Goal: Information Seeking & Learning: Learn about a topic

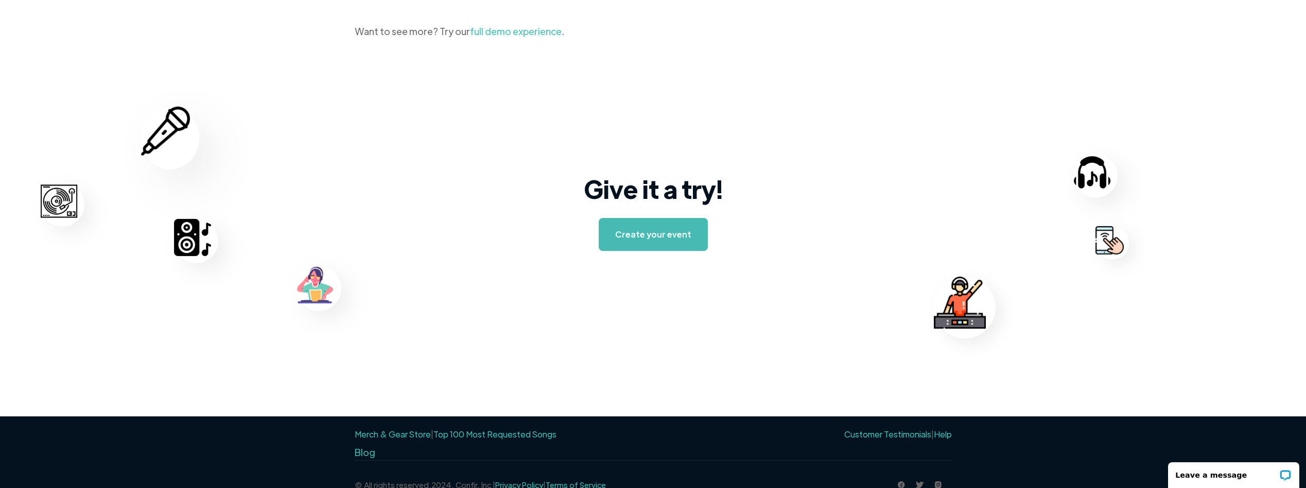
scroll to position [1573, 0]
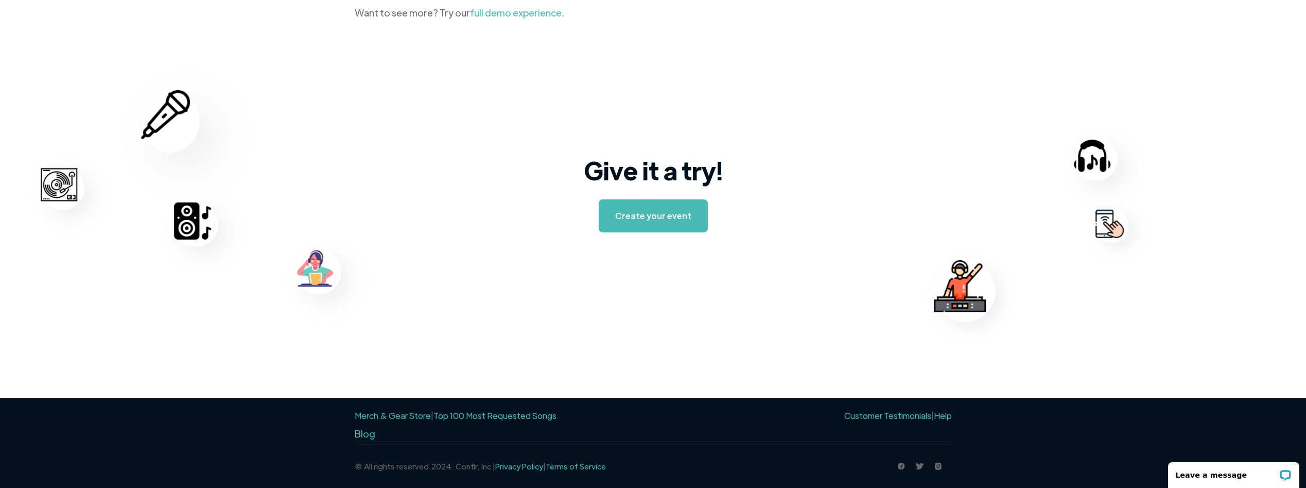
click at [474, 417] on link "Top 100 Most Requested Songs" at bounding box center [495, 415] width 123 height 11
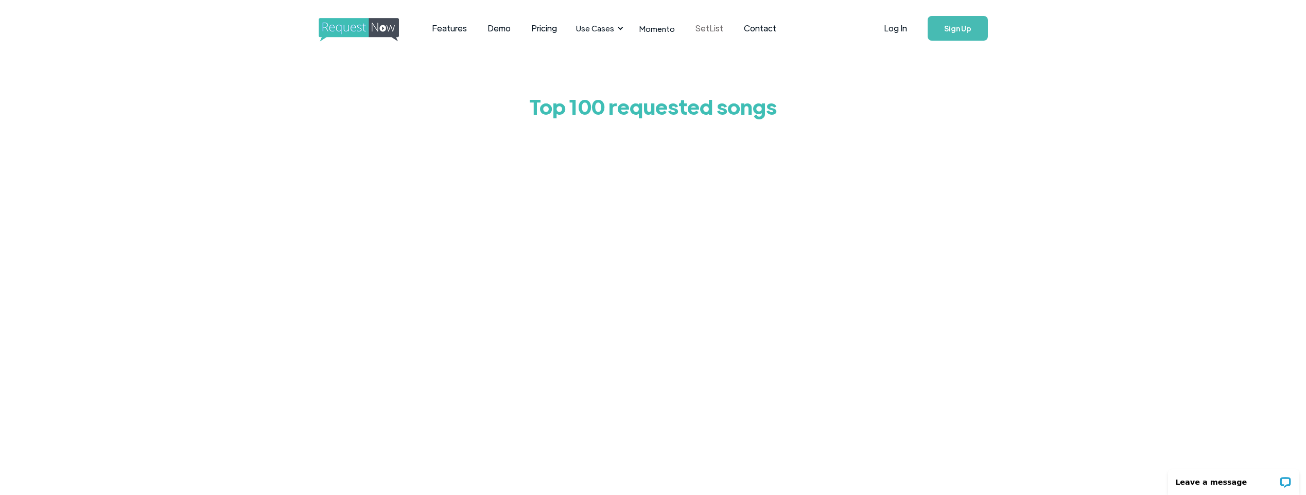
click at [716, 29] on link "SetList" at bounding box center [709, 28] width 48 height 32
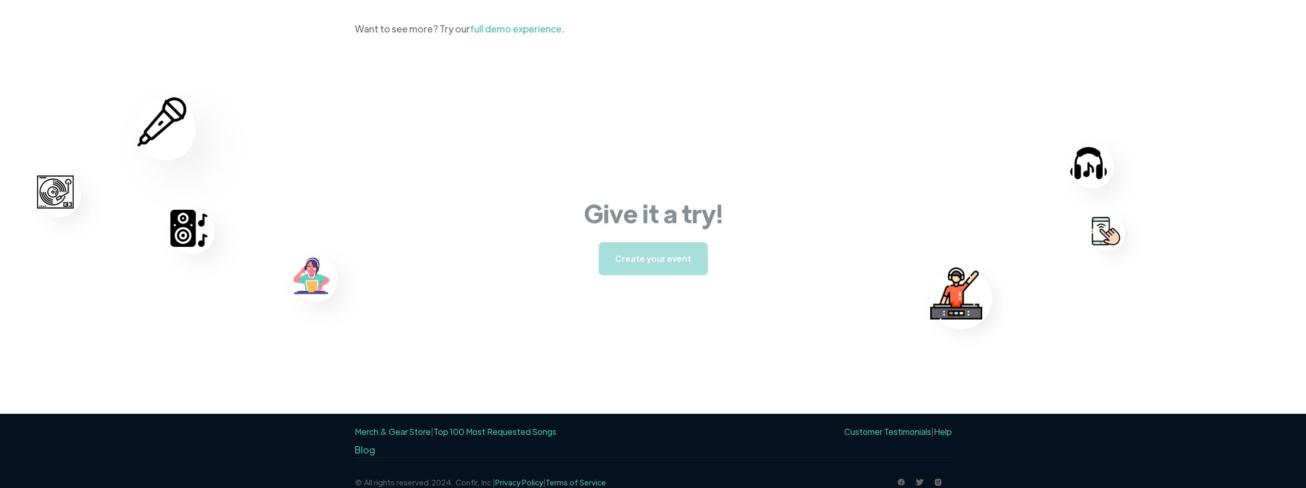
scroll to position [1573, 0]
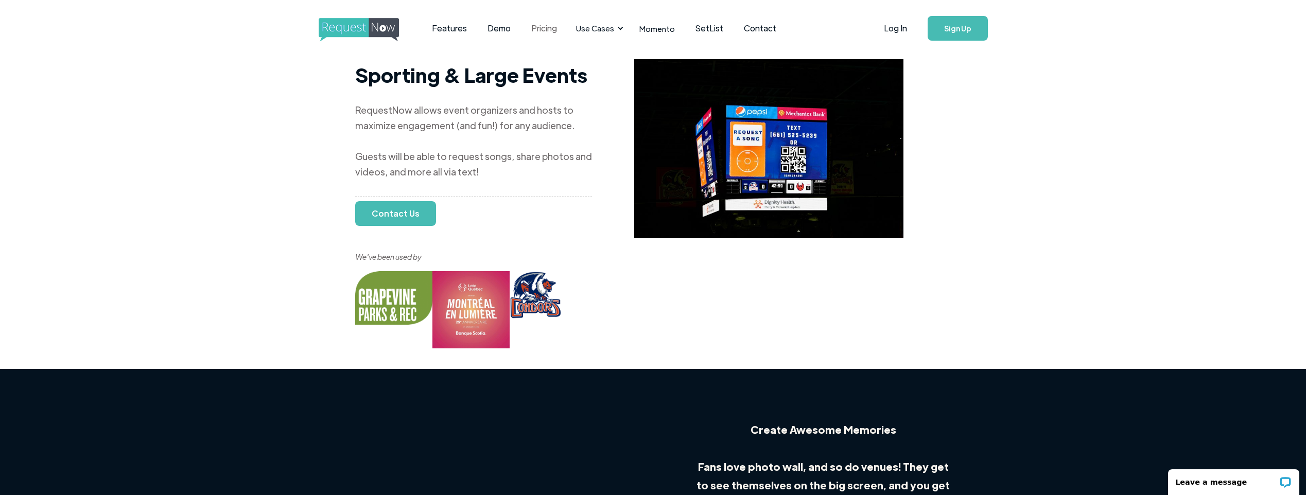
click at [542, 22] on link "Pricing" at bounding box center [544, 28] width 46 height 32
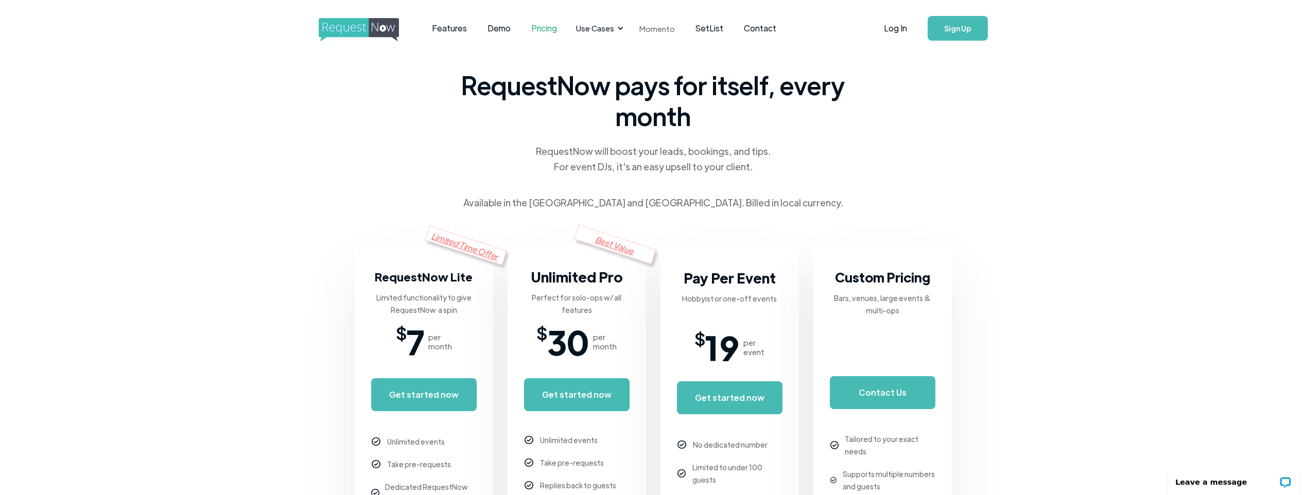
click at [649, 31] on link "Momento" at bounding box center [657, 28] width 56 height 30
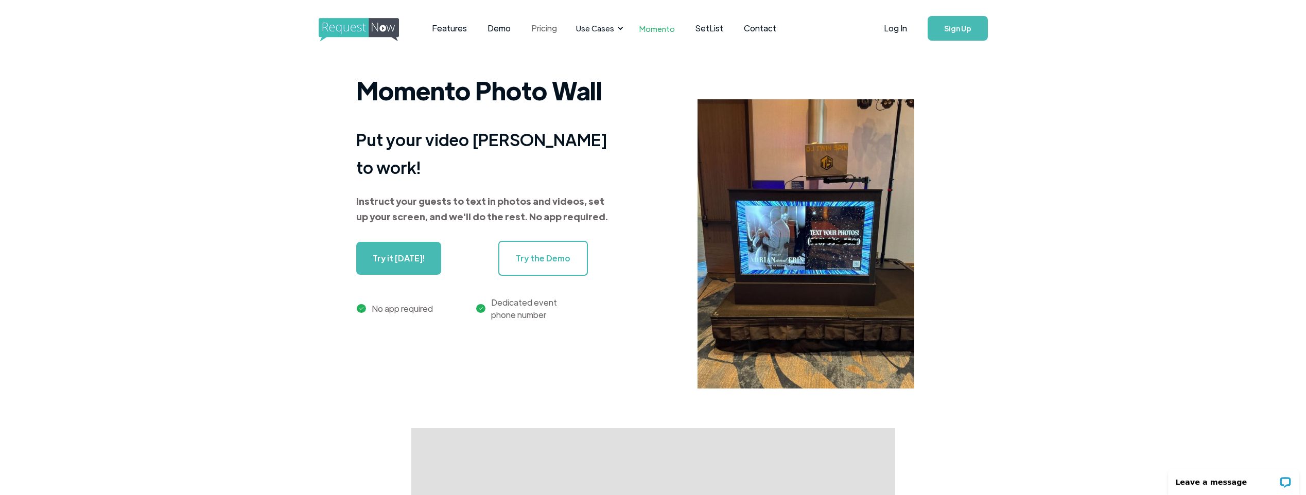
click at [540, 26] on link "Pricing" at bounding box center [544, 28] width 46 height 32
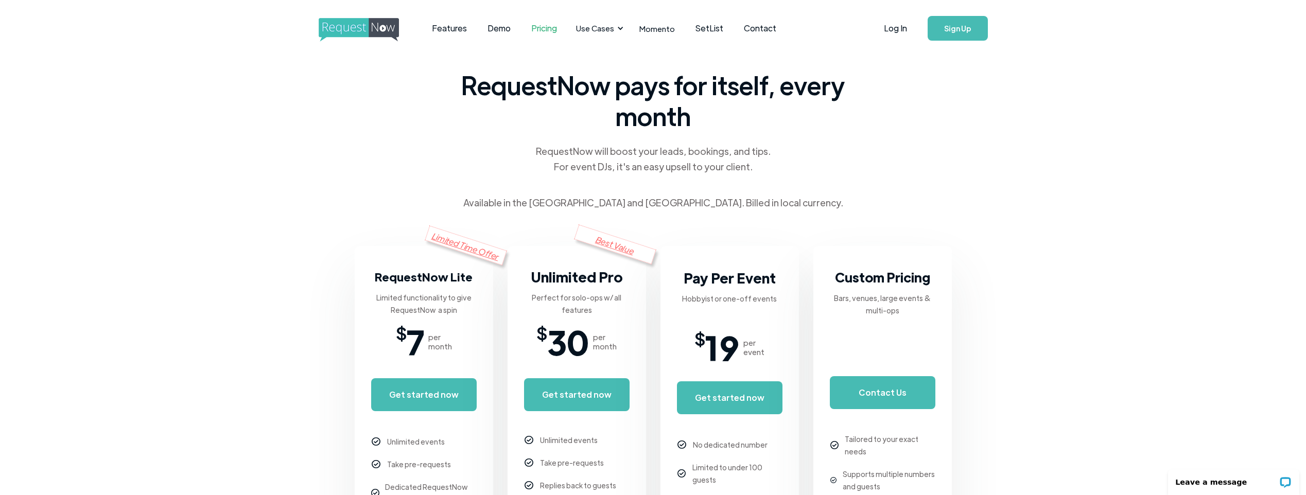
click at [333, 33] on img "home" at bounding box center [368, 30] width 99 height 24
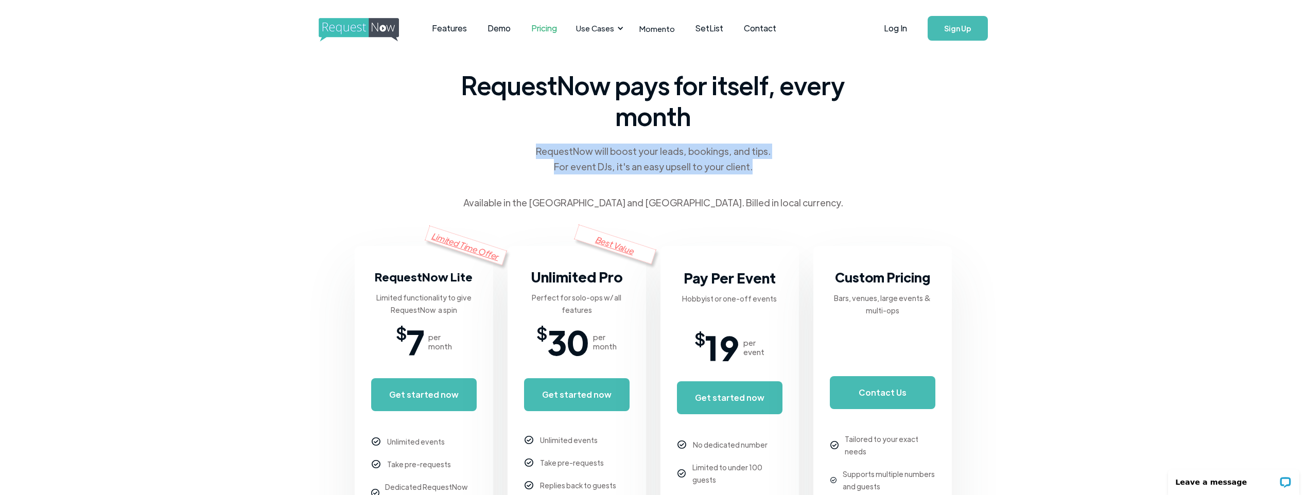
drag, startPoint x: 752, startPoint y: 169, endPoint x: 532, endPoint y: 148, distance: 220.4
click at [532, 148] on div "RequestNow pays for itself, every month RequestNow will boost your leads, booki…" at bounding box center [653, 140] width 391 height 141
drag, startPoint x: 532, startPoint y: 148, endPoint x: 599, endPoint y: 148, distance: 66.9
copy div "RequestNow will boost your leads, bookings, and tips. For event DJs, it's an ea…"
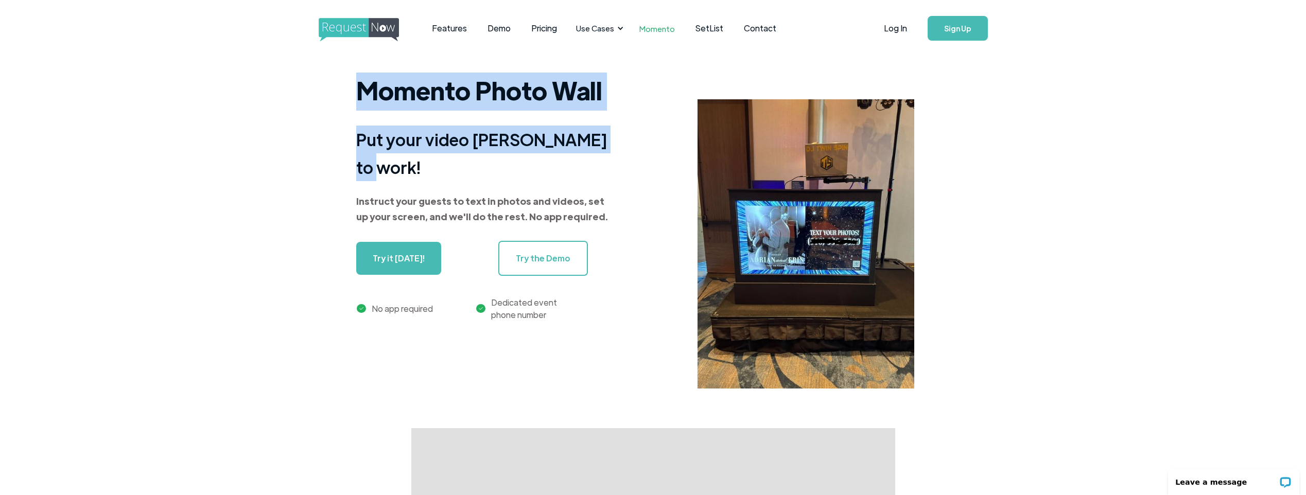
drag, startPoint x: 606, startPoint y: 156, endPoint x: 355, endPoint y: 105, distance: 255.9
click at [355, 105] on div "Momento Photo Wall Put your video DJ booth to work! Instruct your guests to tex…" at bounding box center [653, 251] width 1306 height 356
copy div "Momento Photo Wall Put your video DJ booth to work!"
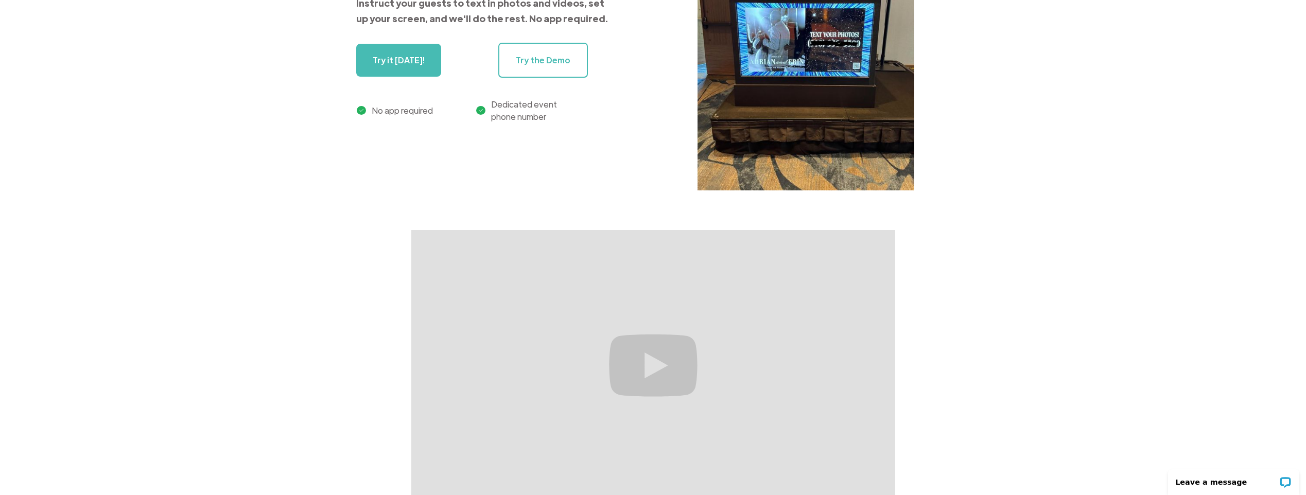
scroll to position [51, 0]
